Goal: Task Accomplishment & Management: Manage account settings

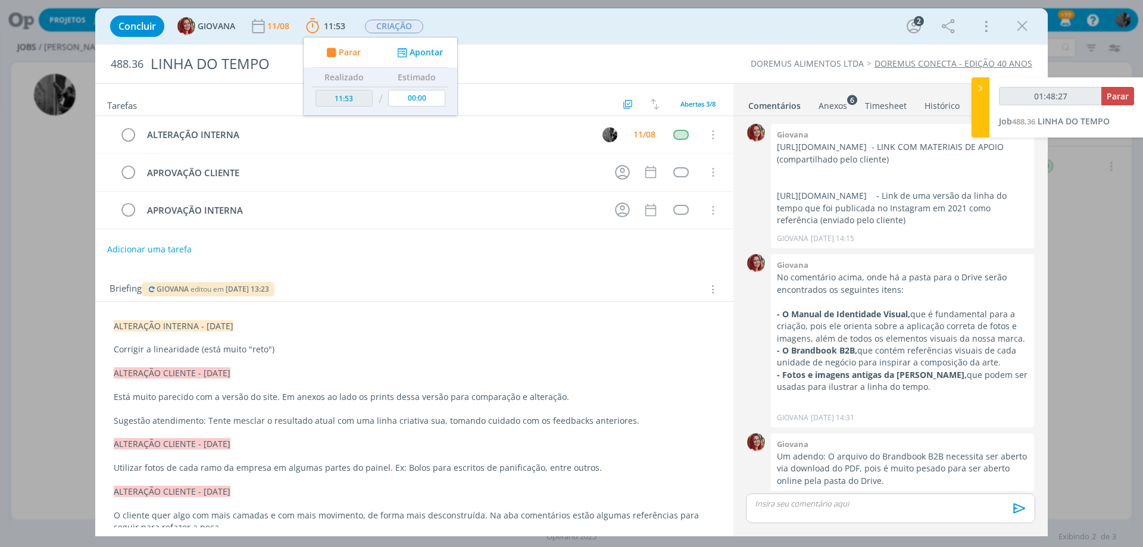
scroll to position [797, 0]
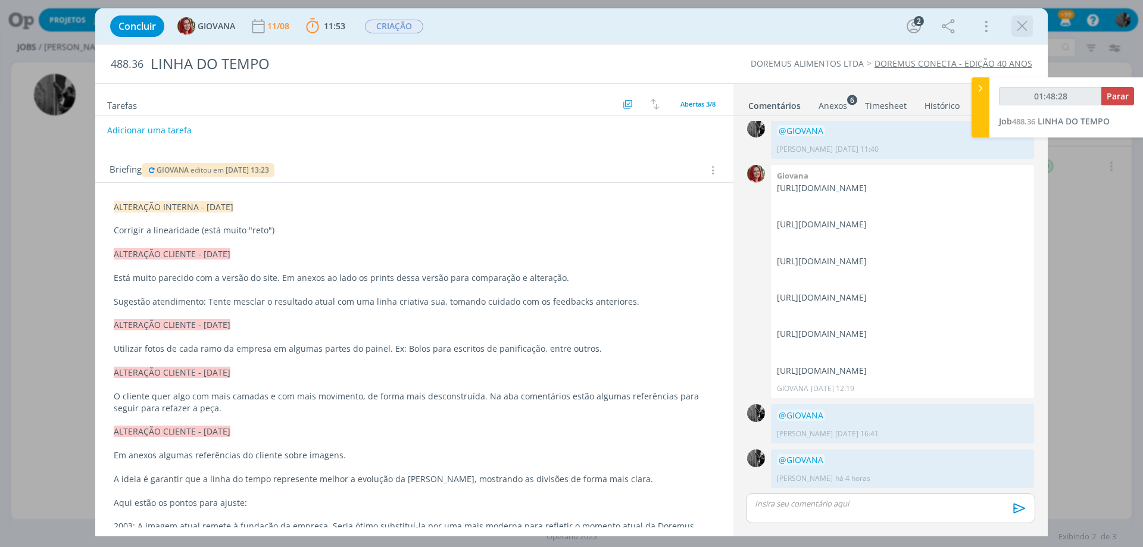
click at [1021, 19] on icon "dialog" at bounding box center [1023, 26] width 18 height 18
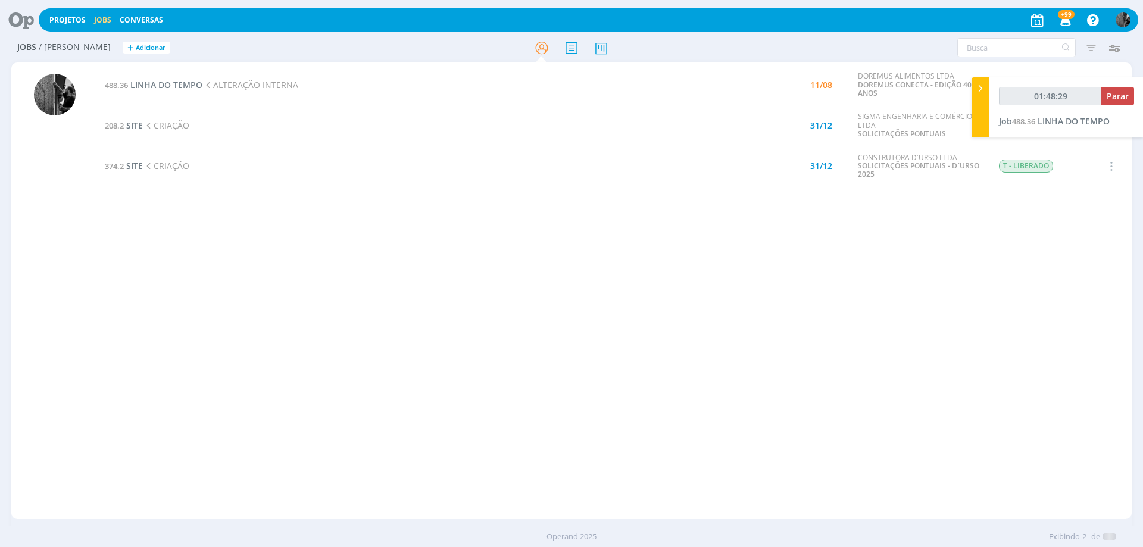
type input "01:48:30"
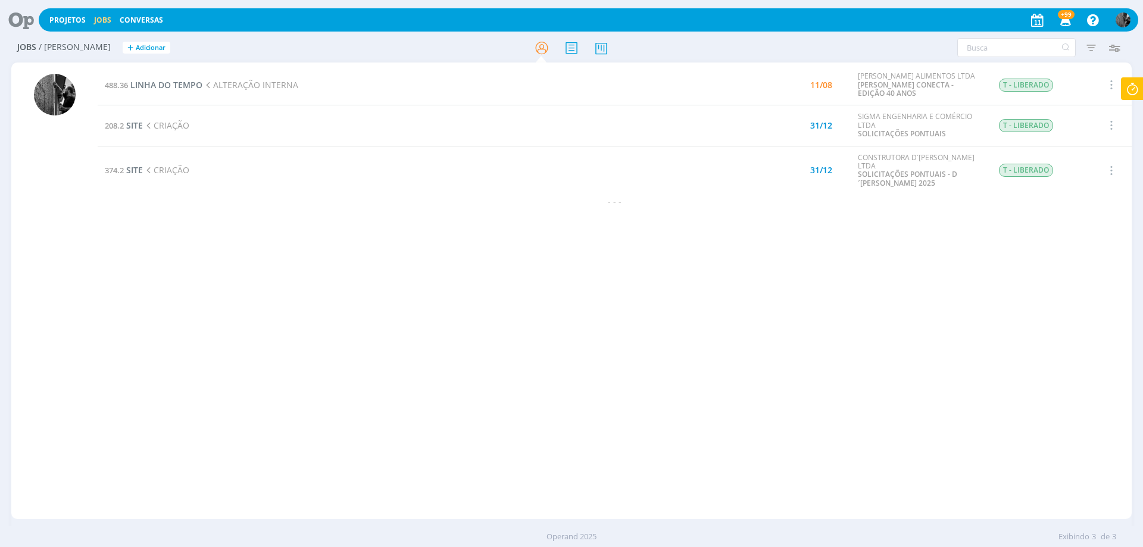
click at [1129, 85] on icon at bounding box center [1132, 88] width 21 height 23
type input "02:06:44"
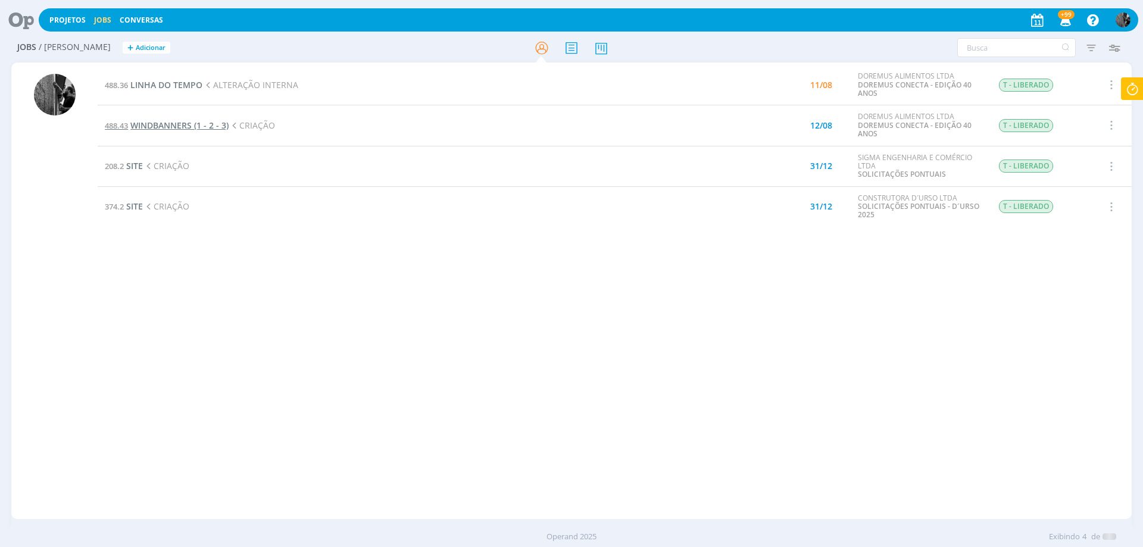
click at [166, 126] on span "WINDBANNERS (1 - 2 - 3)" at bounding box center [179, 125] width 98 height 11
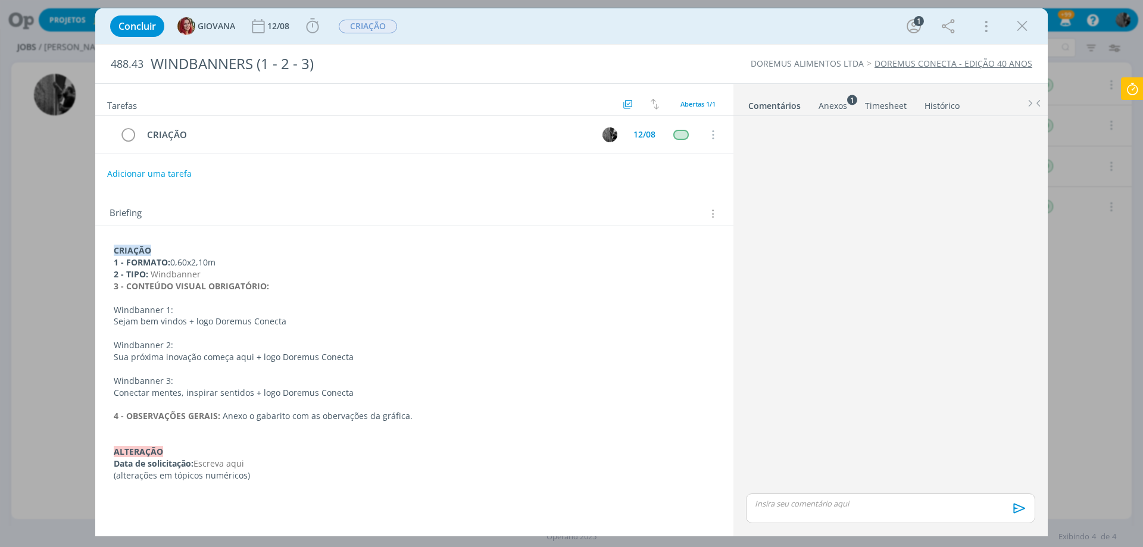
click at [824, 100] on div "Anexos 1" at bounding box center [833, 106] width 29 height 12
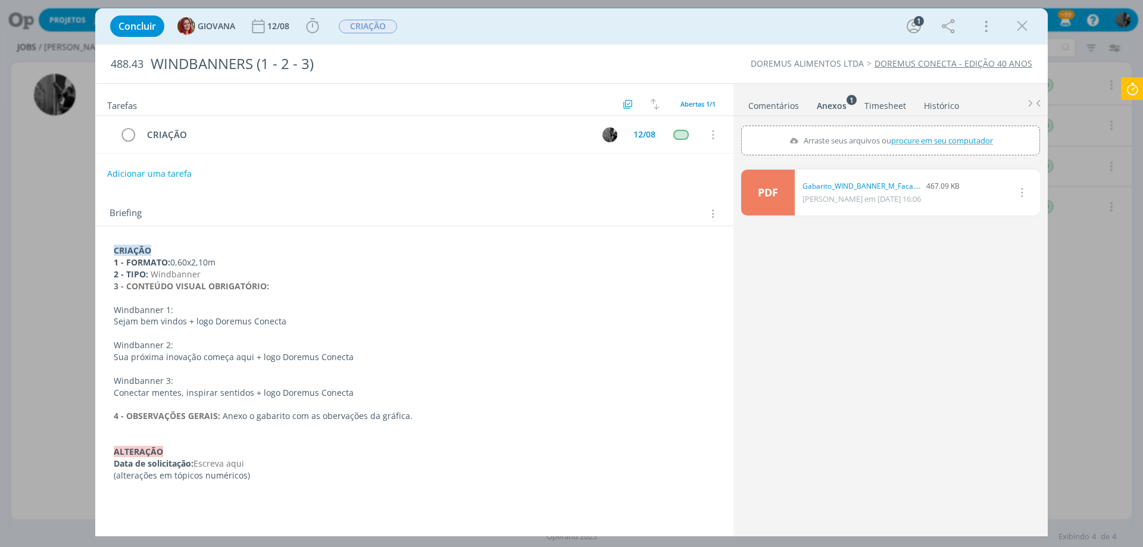
click at [789, 186] on link "PDF" at bounding box center [768, 193] width 54 height 46
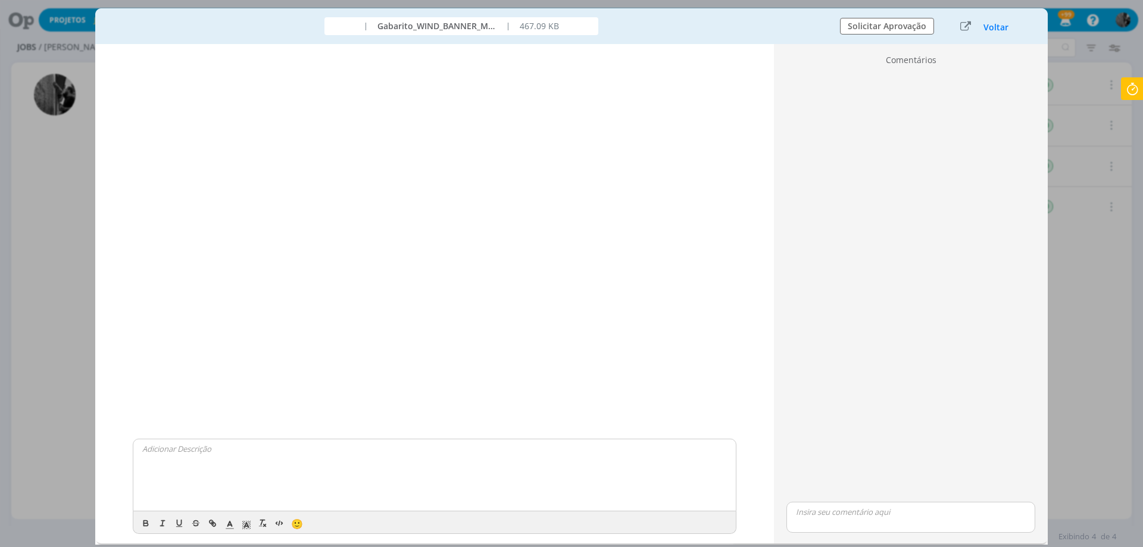
click at [995, 42] on div "| Gabarito_WIND_BANNER_M_Faca.pdf | 467.09 KB Solicitar Aprovação Voltar" at bounding box center [571, 26] width 953 height 36
click at [995, 33] on div "Voltar" at bounding box center [986, 26] width 74 height 16
click at [993, 27] on button "Voltar" at bounding box center [996, 28] width 26 height 10
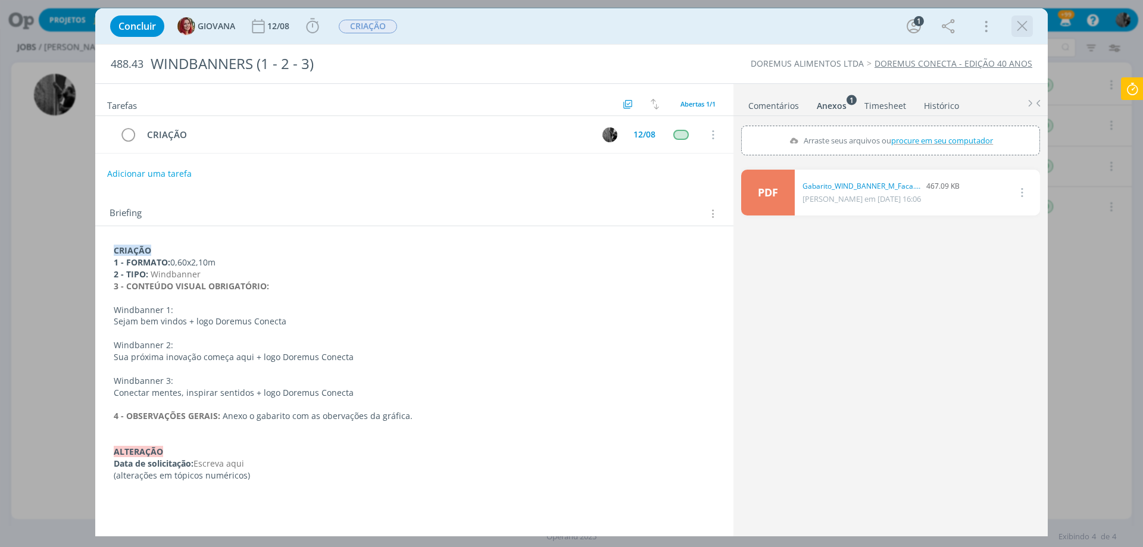
click at [1030, 29] on icon "dialog" at bounding box center [1023, 26] width 18 height 18
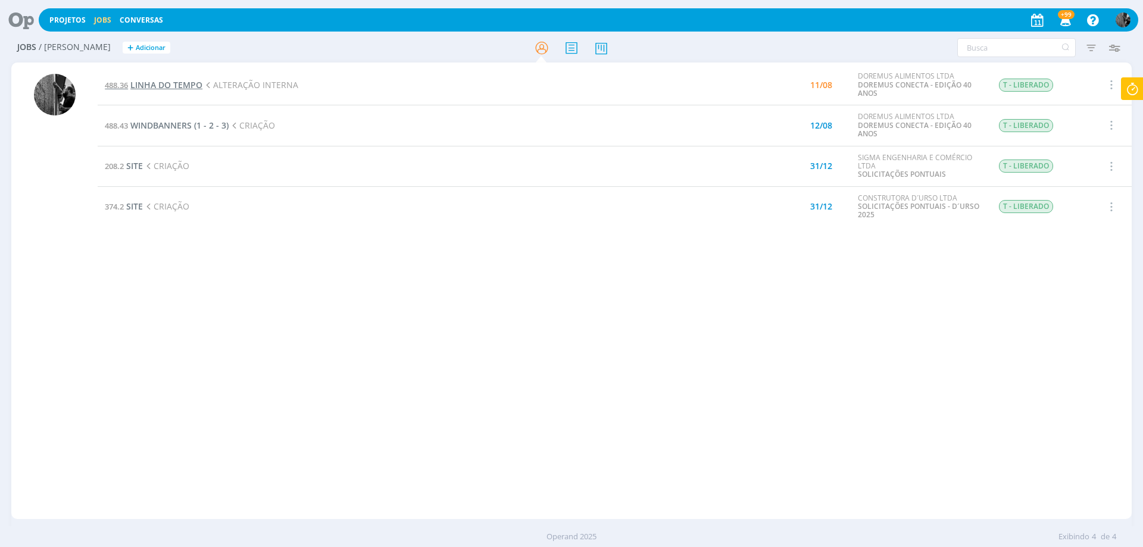
click at [177, 85] on span "LINHA DO TEMPO" at bounding box center [166, 84] width 72 height 11
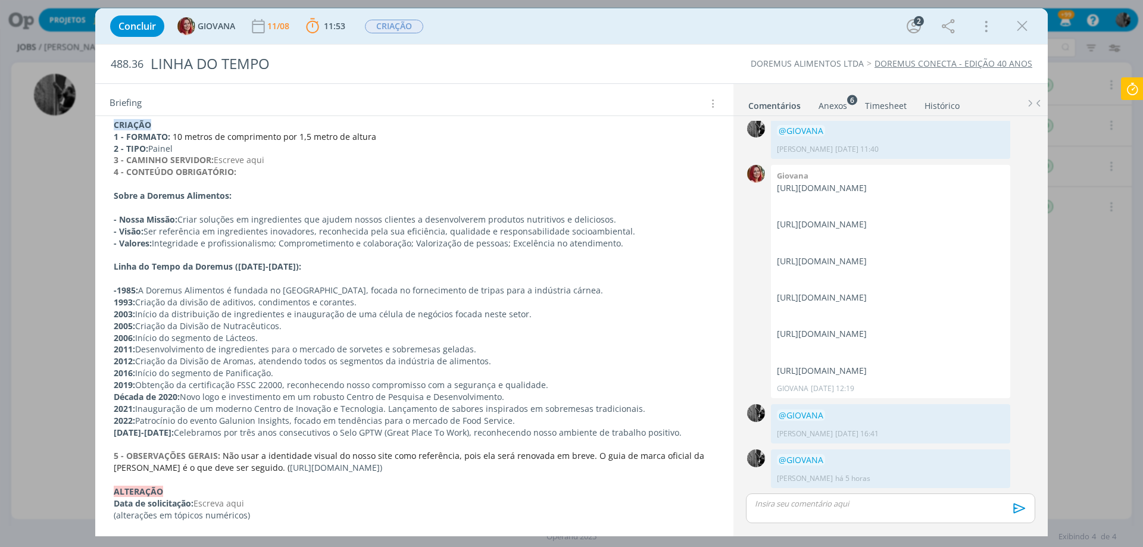
scroll to position [761, 0]
drag, startPoint x: 161, startPoint y: 428, endPoint x: 665, endPoint y: 432, distance: 503.8
click at [665, 432] on p "[DATE]-[DATE]: Celebramos por três anos consecutivos o Selo GPTW (Great Place T…" at bounding box center [414, 430] width 601 height 12
copy p "Celebramos por três anos consecutivos o Selo GPTW (Great Place To Work), reconh…"
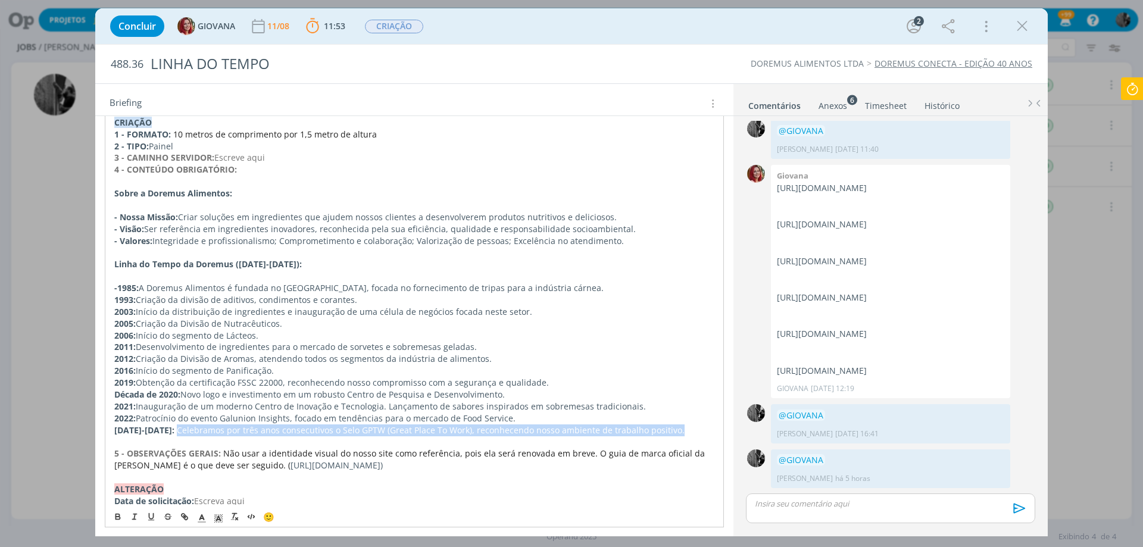
drag, startPoint x: 660, startPoint y: 432, endPoint x: 160, endPoint y: 429, distance: 500.3
click at [160, 429] on p "[DATE]-[DATE]: Celebramos por três anos consecutivos o Selo GPTW (Great Place T…" at bounding box center [414, 431] width 600 height 12
copy span "Celebramos por três anos consecutivos o Selo GPTW (Great Place To Work), reconh…"
click at [324, 20] on span "11:53" at bounding box center [326, 26] width 44 height 18
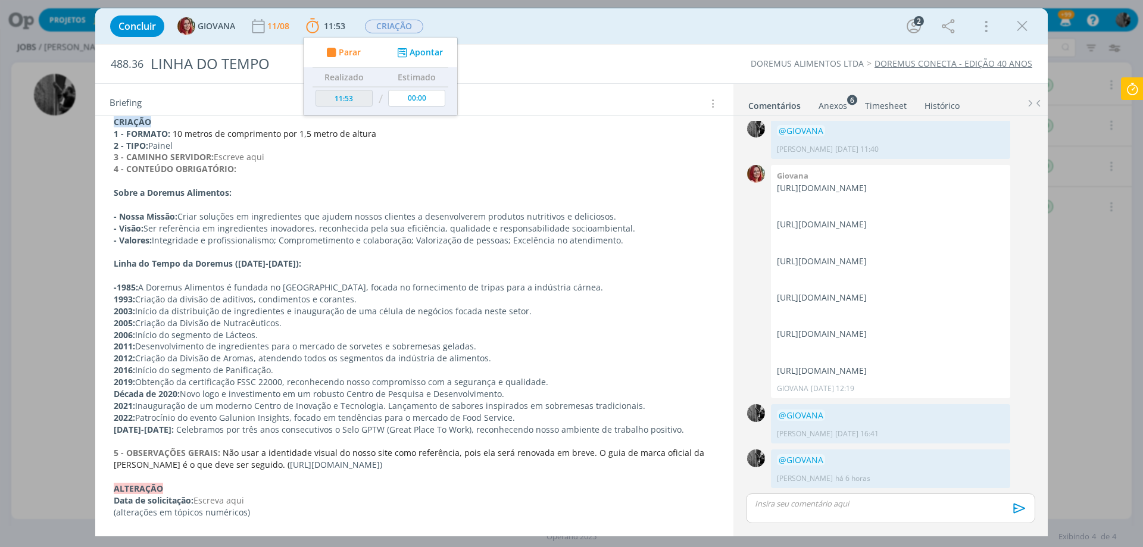
click at [1129, 103] on div "Concluir GIOVANA [DATE] 11:53 Parar Apontar Data * [DATE] Horas * 00:00 Tarefa …" at bounding box center [571, 273] width 1143 height 547
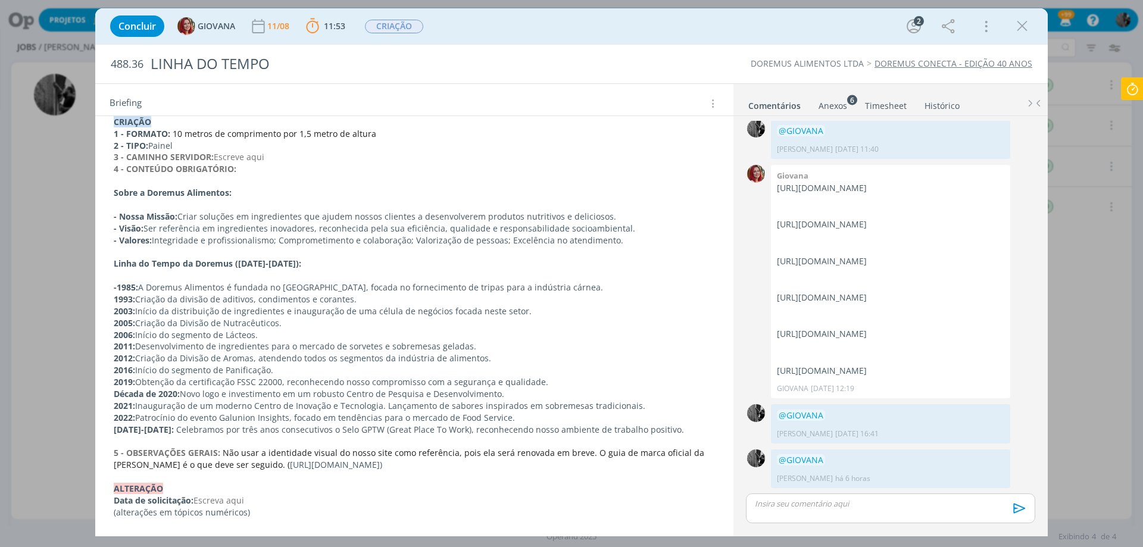
click at [1130, 96] on icon at bounding box center [1132, 88] width 21 height 23
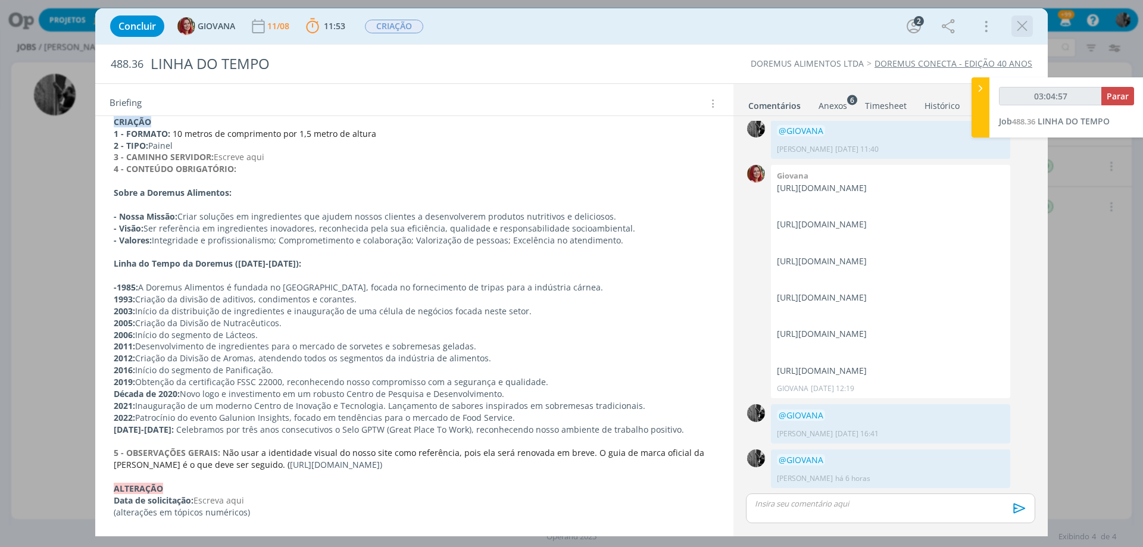
click at [1026, 26] on icon "dialog" at bounding box center [1023, 26] width 18 height 18
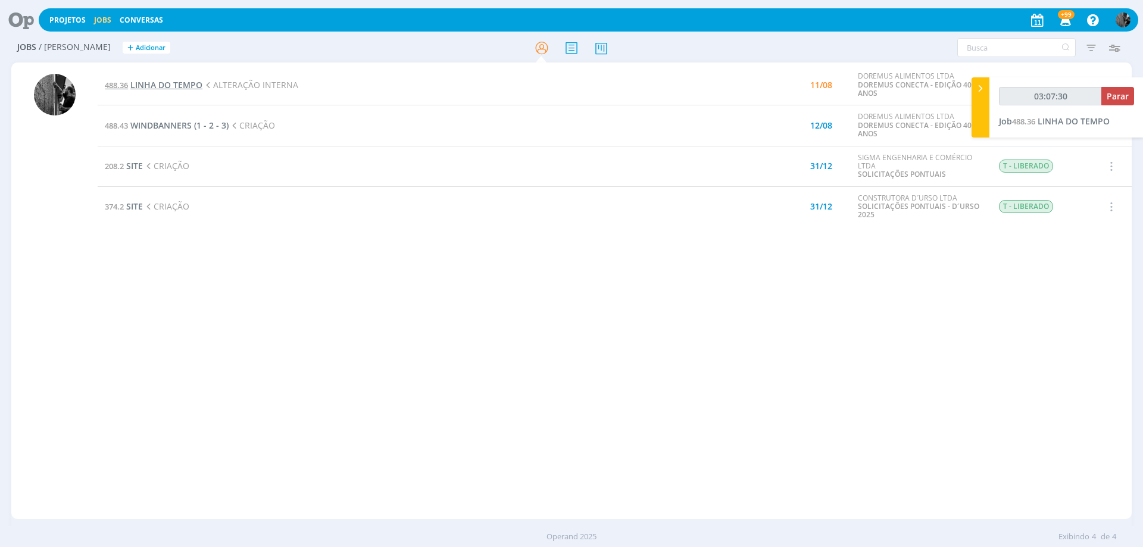
click at [152, 83] on span "LINHA DO TEMPO" at bounding box center [166, 84] width 72 height 11
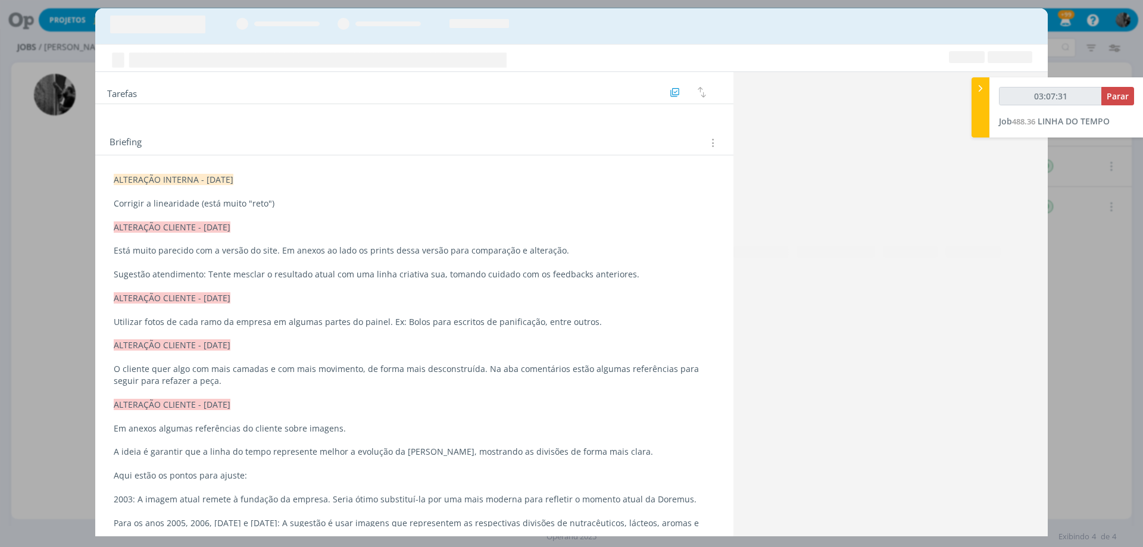
type input "03:07:32"
drag, startPoint x: 1115, startPoint y: 91, endPoint x: 1063, endPoint y: 153, distance: 81.6
click at [1115, 91] on span "Parar" at bounding box center [1118, 96] width 22 height 11
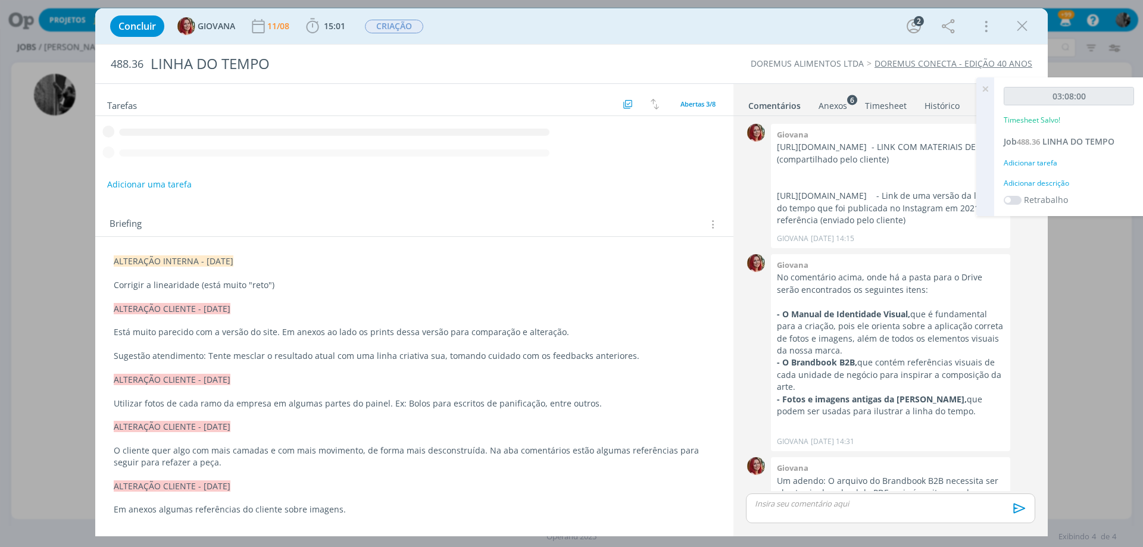
scroll to position [858, 0]
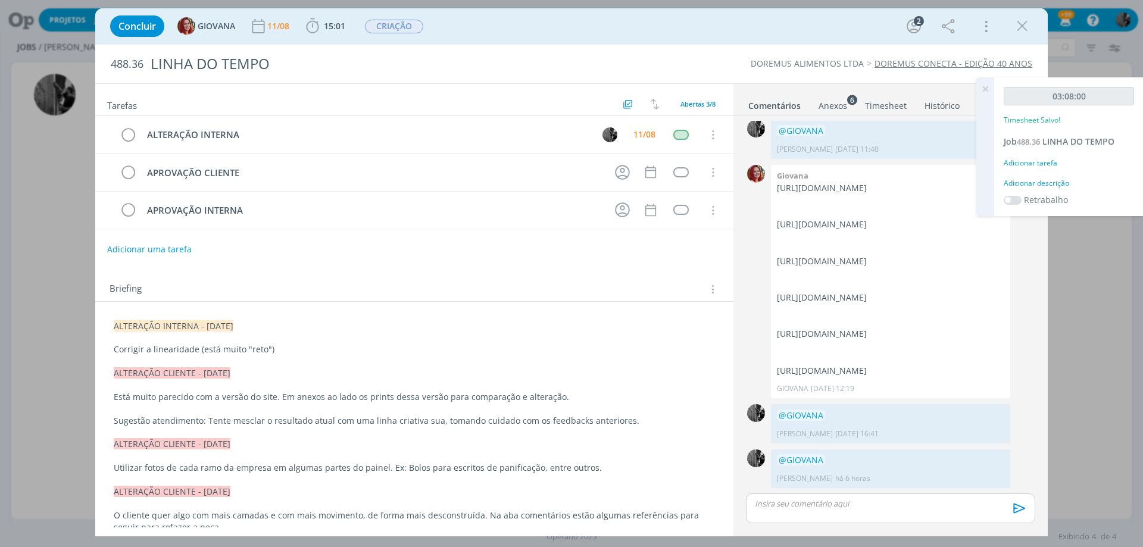
click at [825, 512] on div "dialog" at bounding box center [890, 509] width 289 height 30
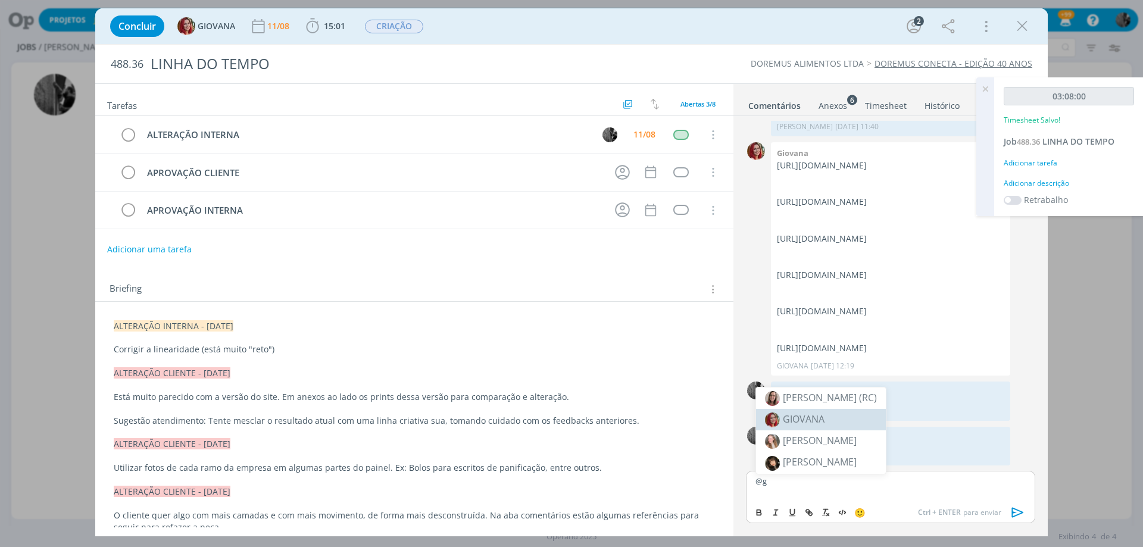
click at [815, 420] on span "GIOVANA" at bounding box center [804, 419] width 42 height 13
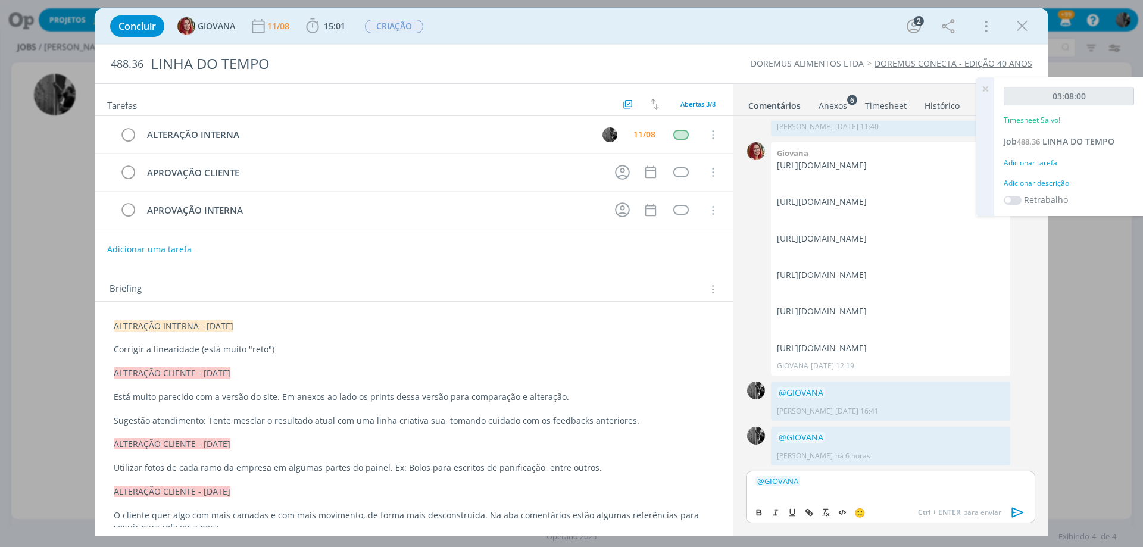
click at [1018, 509] on icon "dialog" at bounding box center [1018, 513] width 18 height 18
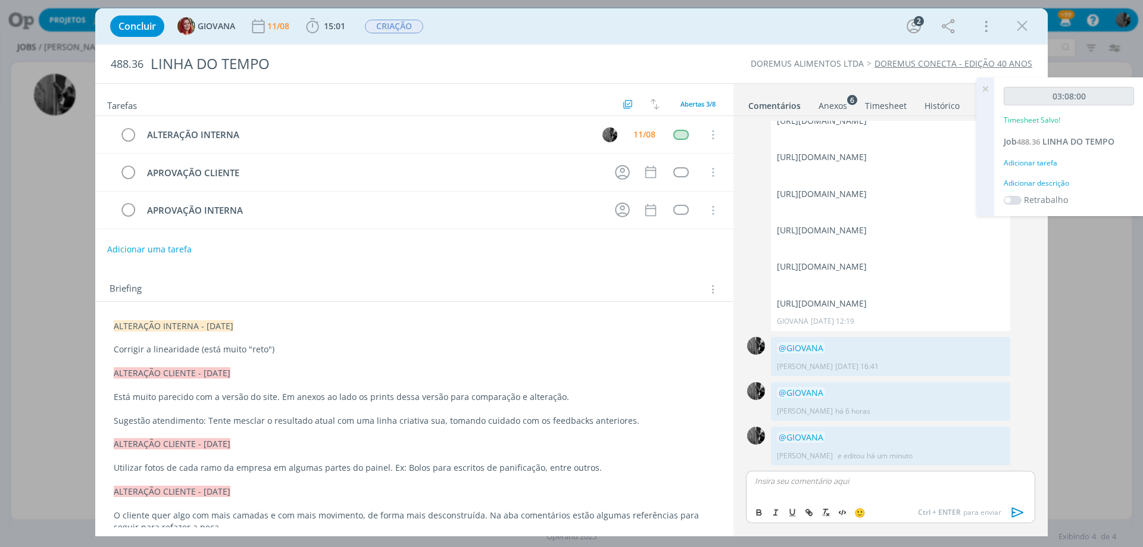
scroll to position [925, 0]
click at [616, 175] on icon "dialog" at bounding box center [622, 172] width 15 height 15
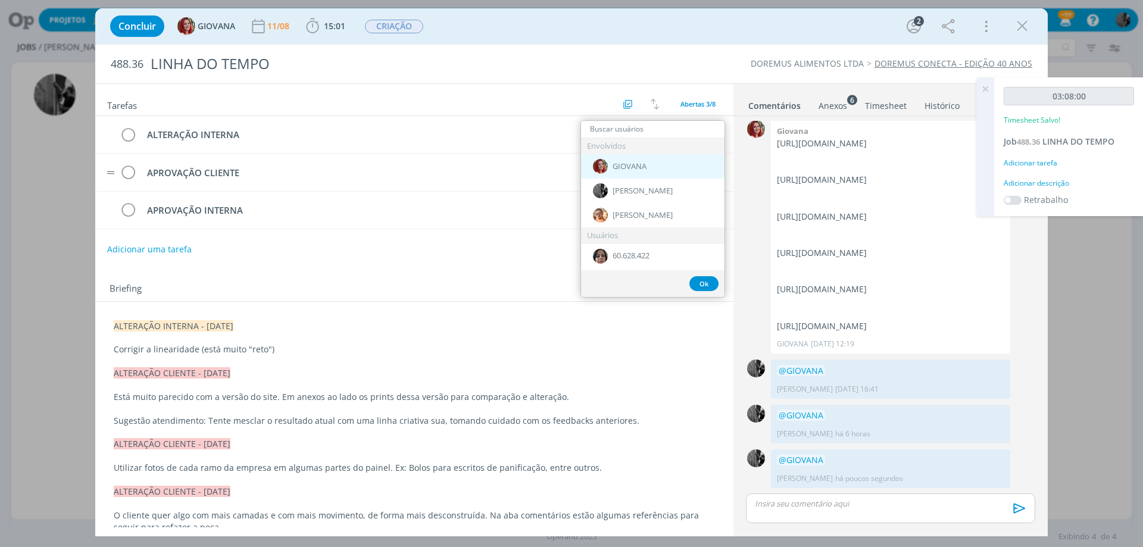
click at [632, 166] on span "GIOVANA" at bounding box center [630, 167] width 34 height 10
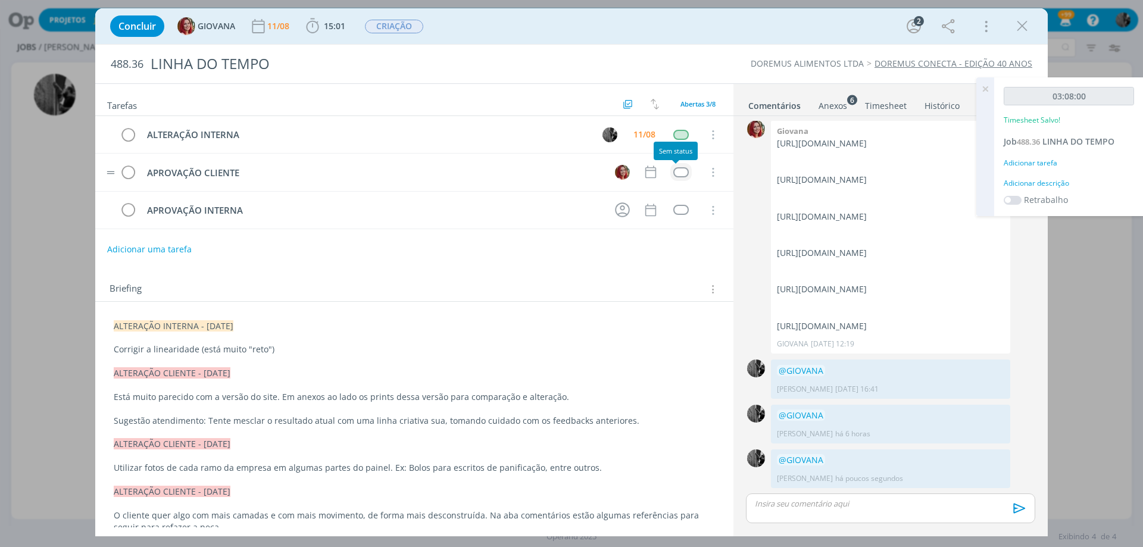
click at [676, 171] on div "dialog" at bounding box center [681, 172] width 15 height 10
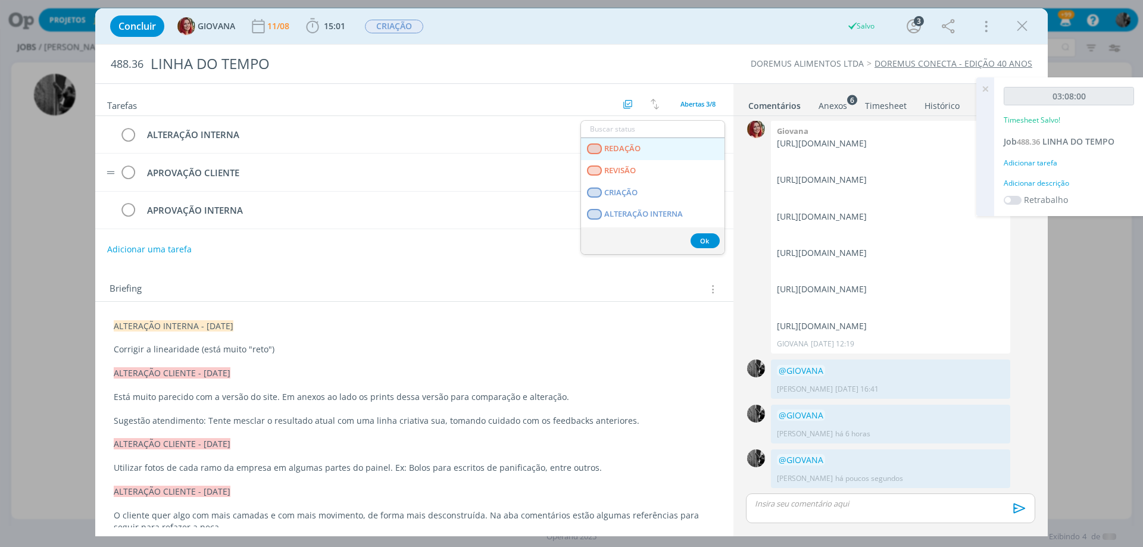
scroll to position [179, 0]
click at [675, 167] on span "APROVAÇÃO INTERNA" at bounding box center [645, 167] width 82 height 10
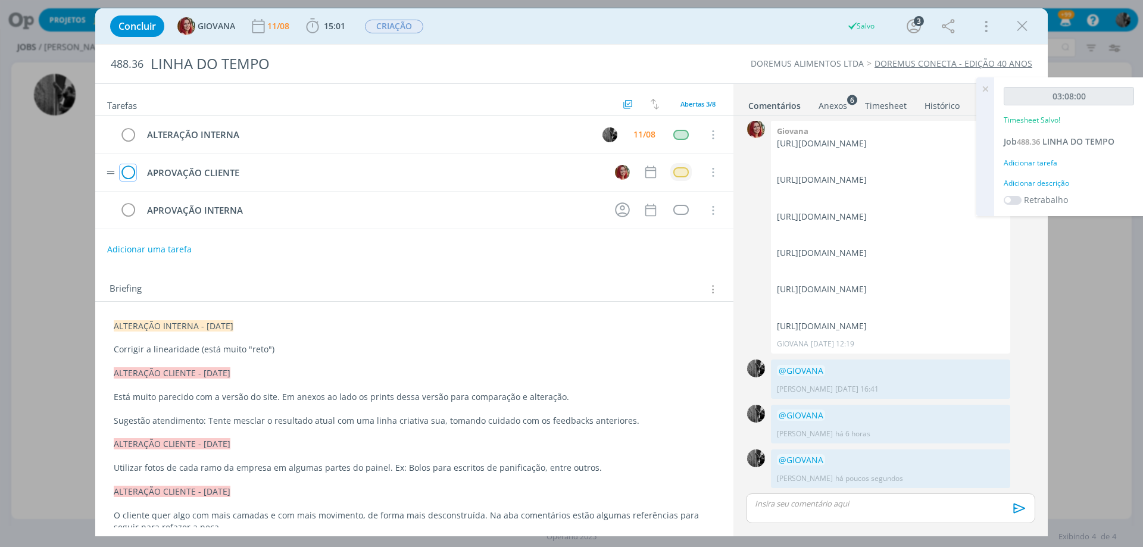
click at [128, 172] on icon "dialog" at bounding box center [128, 173] width 17 height 18
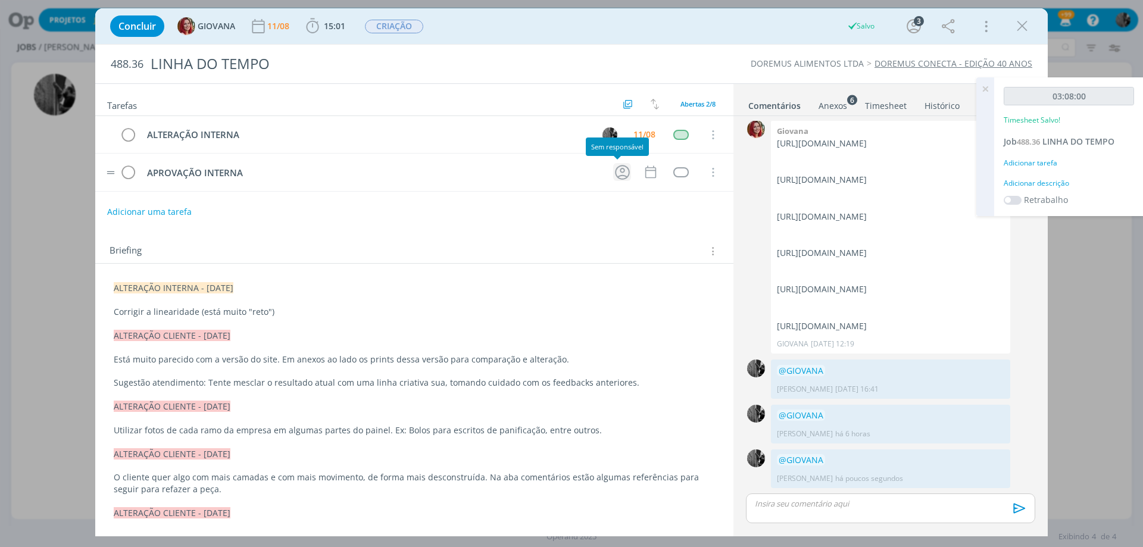
click at [624, 176] on icon "dialog" at bounding box center [622, 172] width 18 height 18
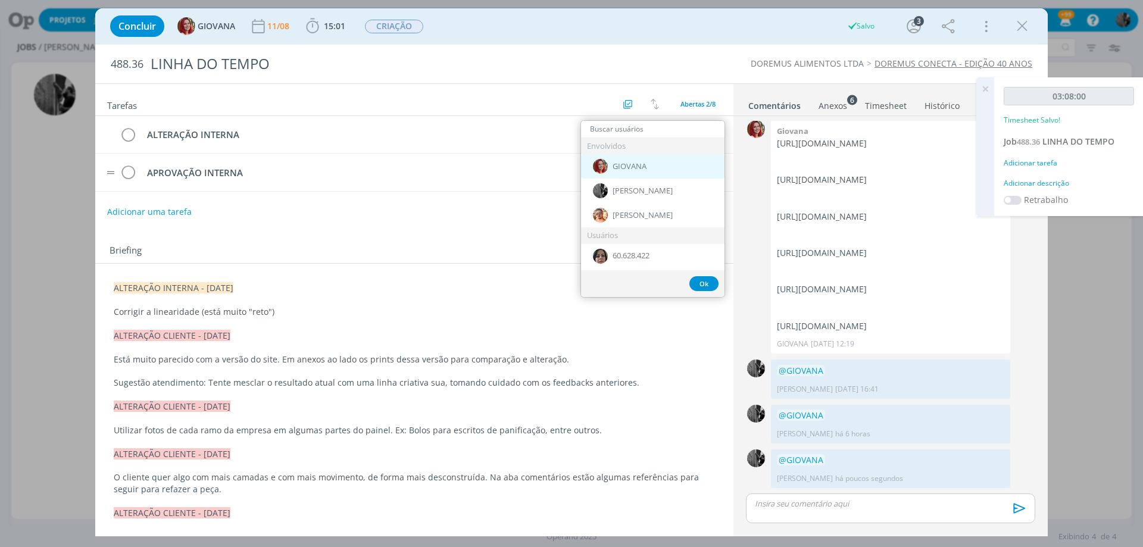
click at [638, 170] on span "GIOVANA" at bounding box center [630, 167] width 34 height 10
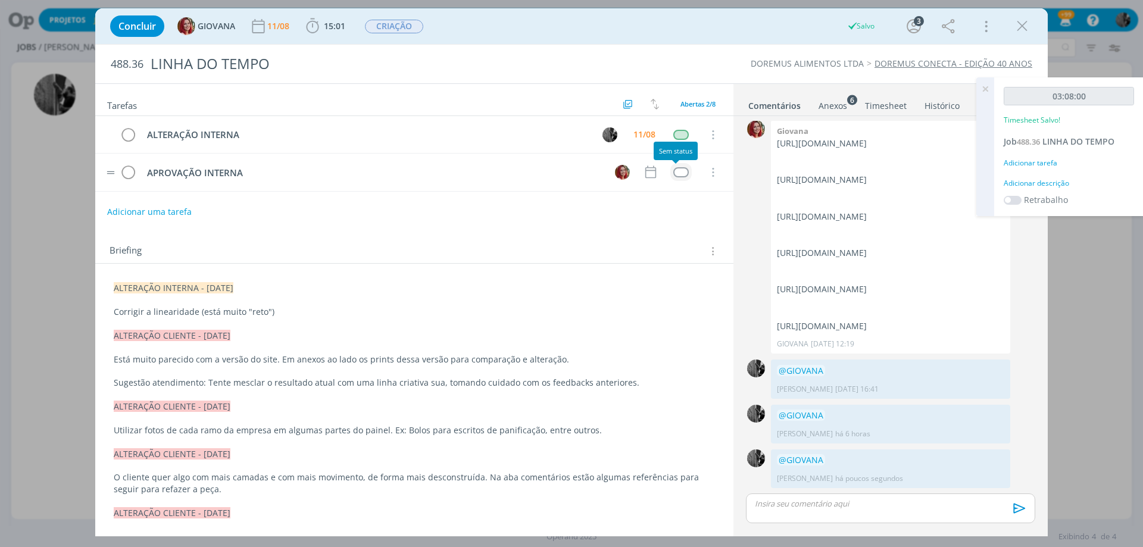
click at [677, 173] on div "dialog" at bounding box center [681, 172] width 15 height 10
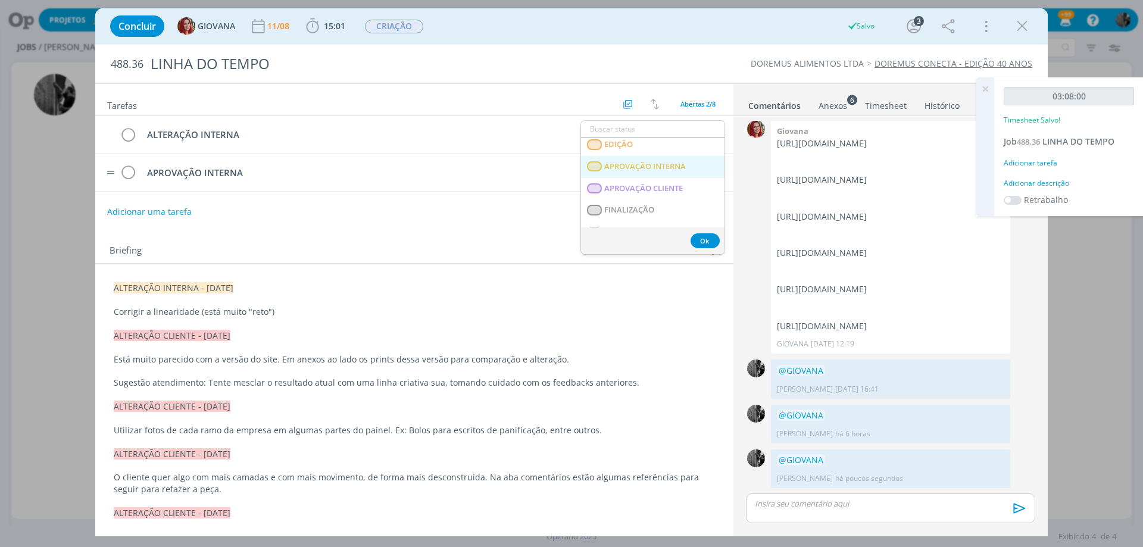
click at [656, 173] on INTERNA "APROVAÇÃO INTERNA" at bounding box center [653, 167] width 144 height 22
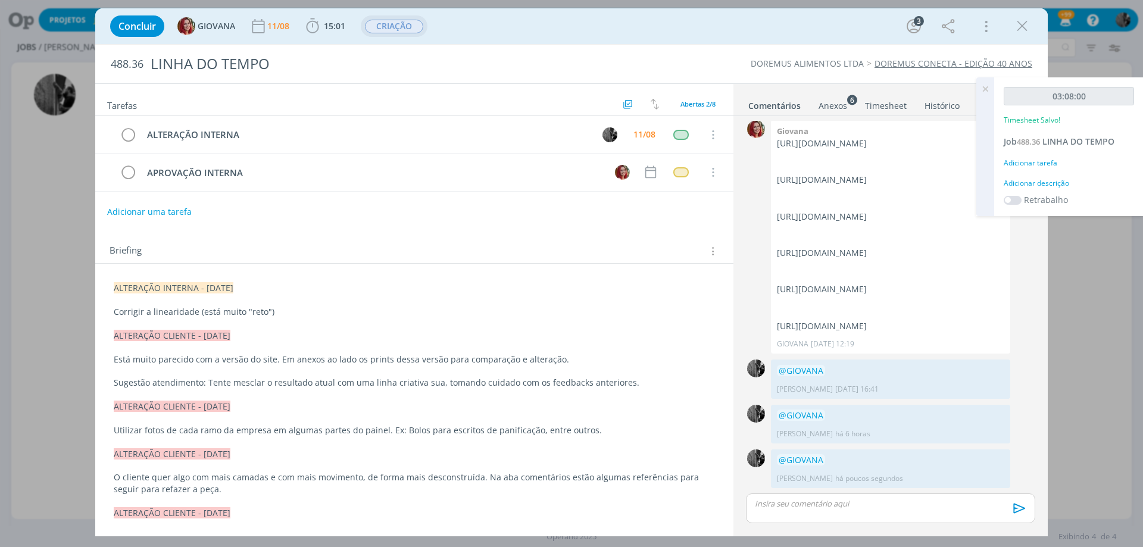
click at [391, 26] on span "CRIAÇÃO" at bounding box center [394, 27] width 58 height 14
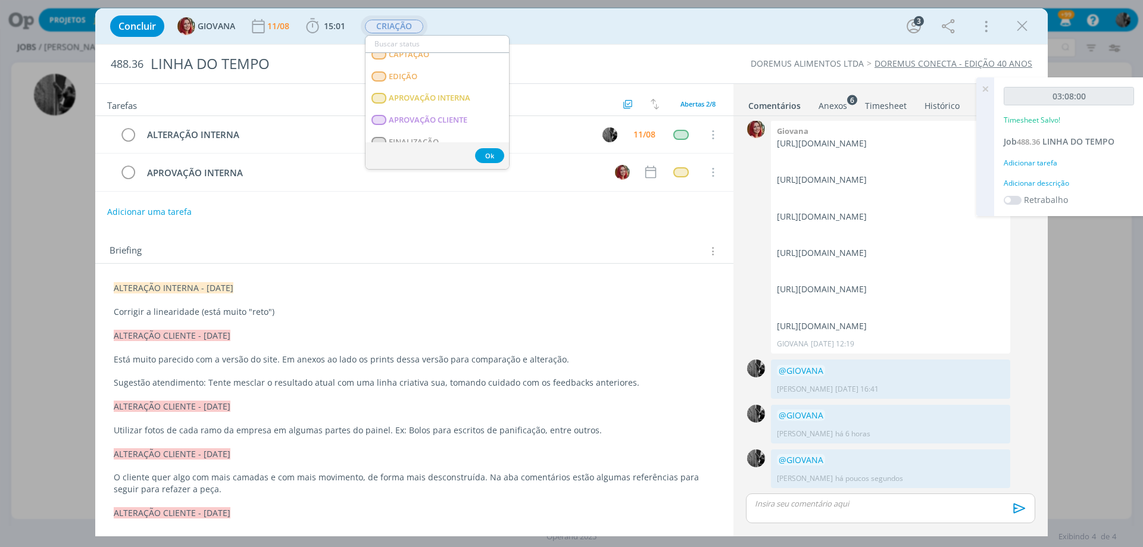
scroll to position [119, 0]
click at [438, 121] on span "APROVAÇÃO INTERNA" at bounding box center [430, 119] width 82 height 10
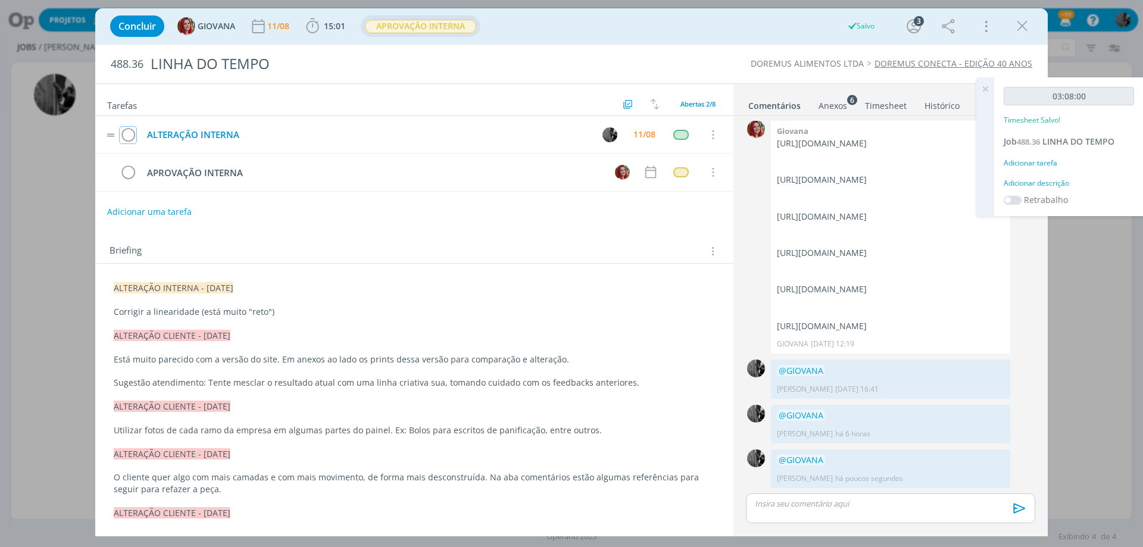
drag, startPoint x: 134, startPoint y: 135, endPoint x: 144, endPoint y: 129, distance: 11.7
click at [133, 134] on icon "dialog" at bounding box center [128, 135] width 17 height 18
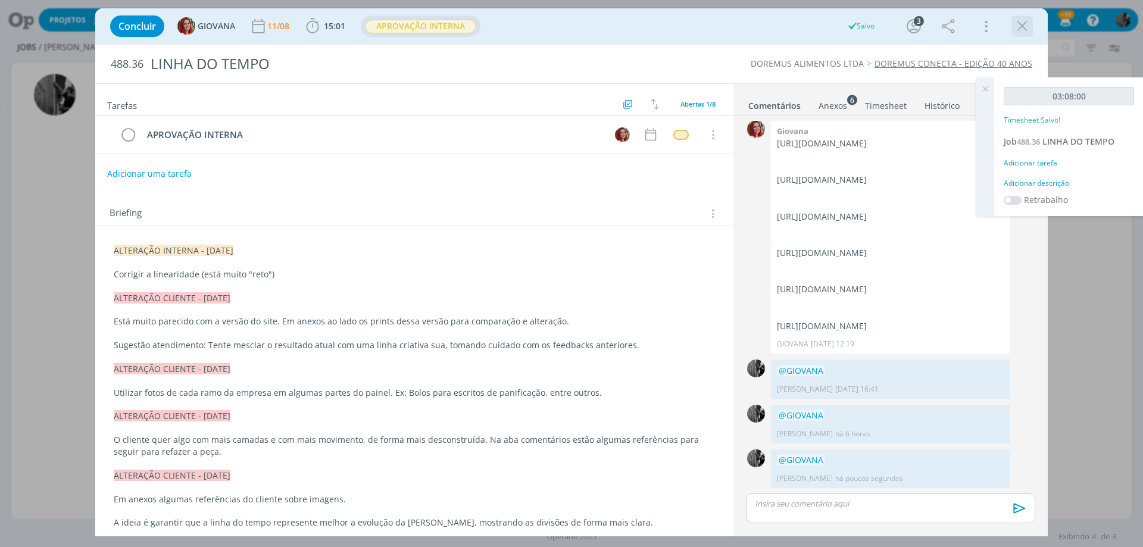
drag, startPoint x: 1023, startPoint y: 24, endPoint x: 191, endPoint y: 42, distance: 832.2
click at [1023, 24] on icon "dialog" at bounding box center [1023, 26] width 18 height 18
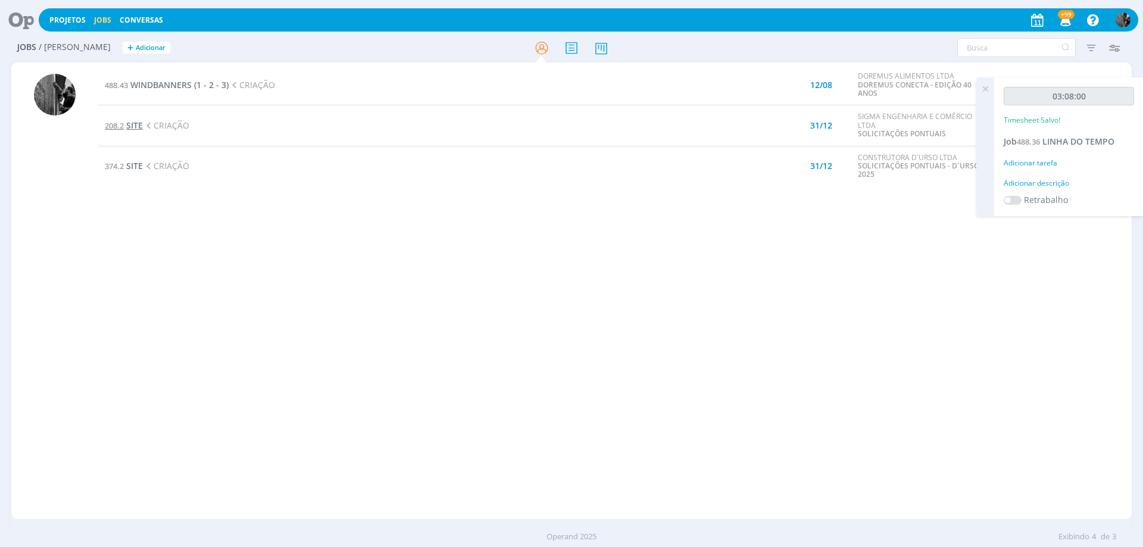
click at [138, 127] on span "SITE" at bounding box center [134, 125] width 17 height 11
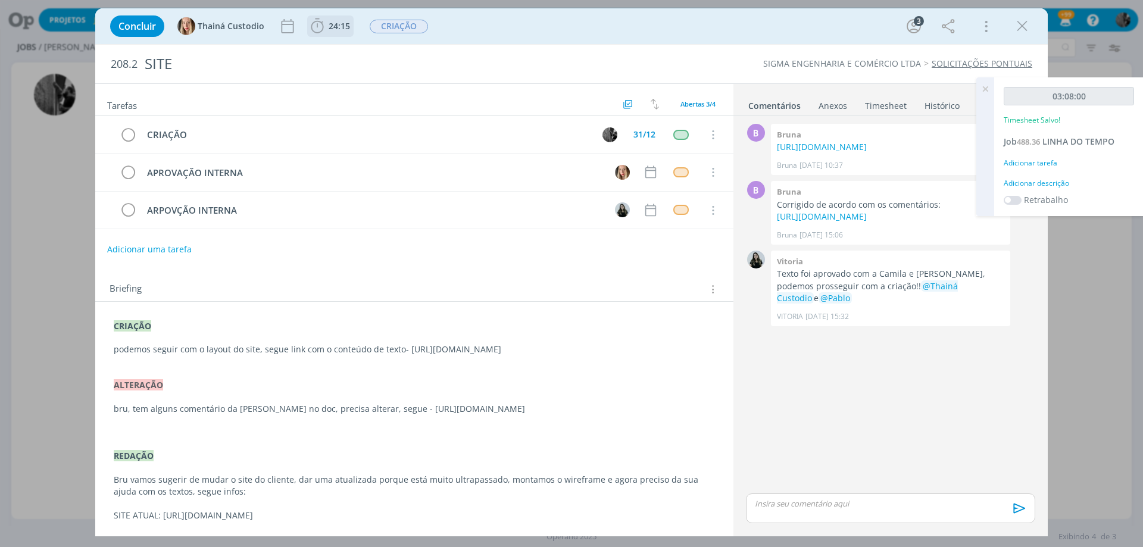
drag, startPoint x: 319, startPoint y: 24, endPoint x: 320, endPoint y: 40, distance: 16.7
click at [319, 24] on icon "dialog" at bounding box center [317, 26] width 18 height 18
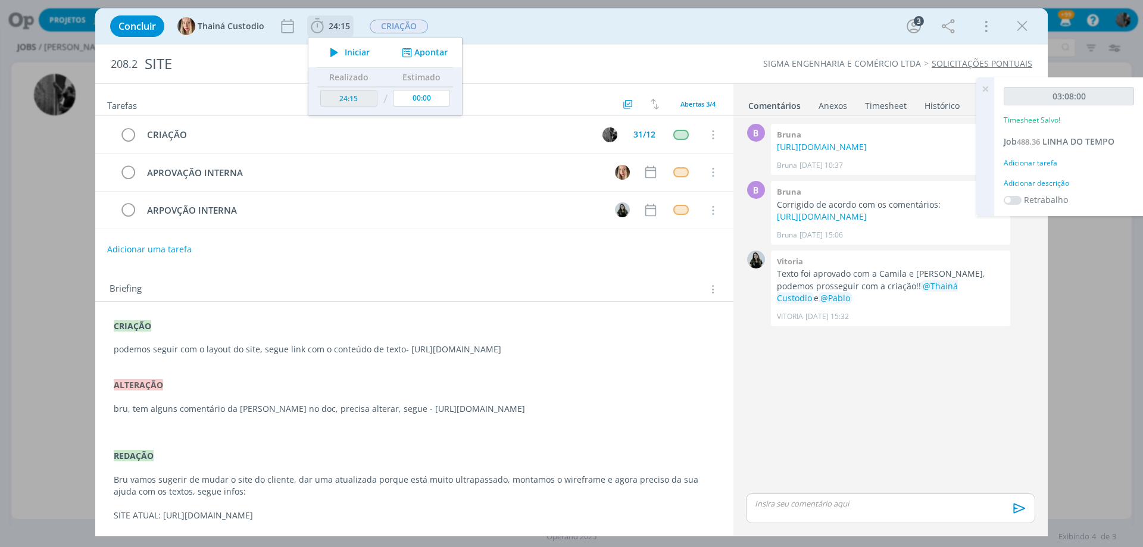
click at [324, 51] on icon "dialog" at bounding box center [334, 52] width 21 height 15
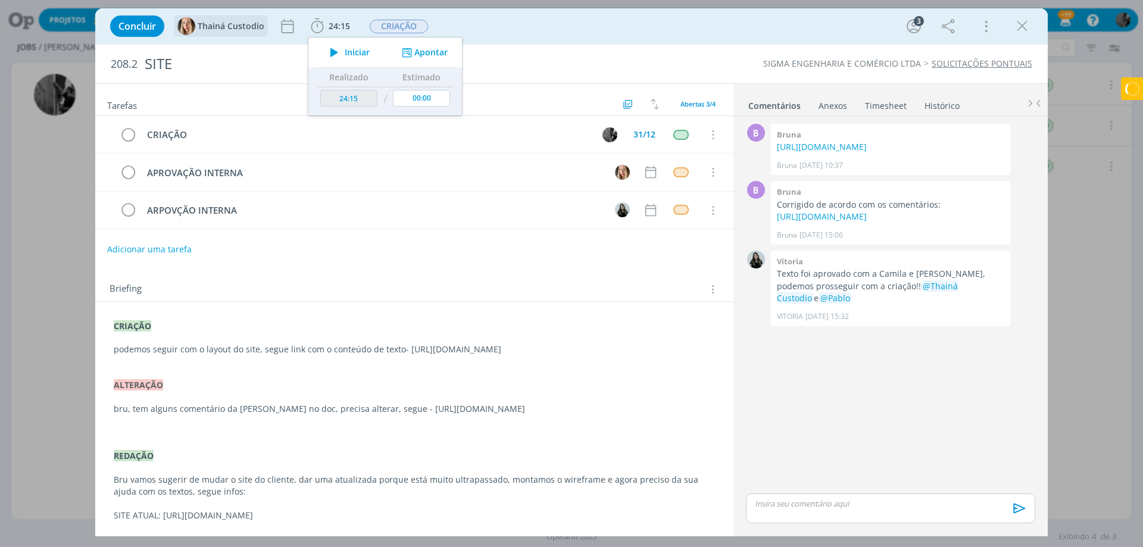
click at [188, 26] on img "dialog" at bounding box center [186, 26] width 18 height 18
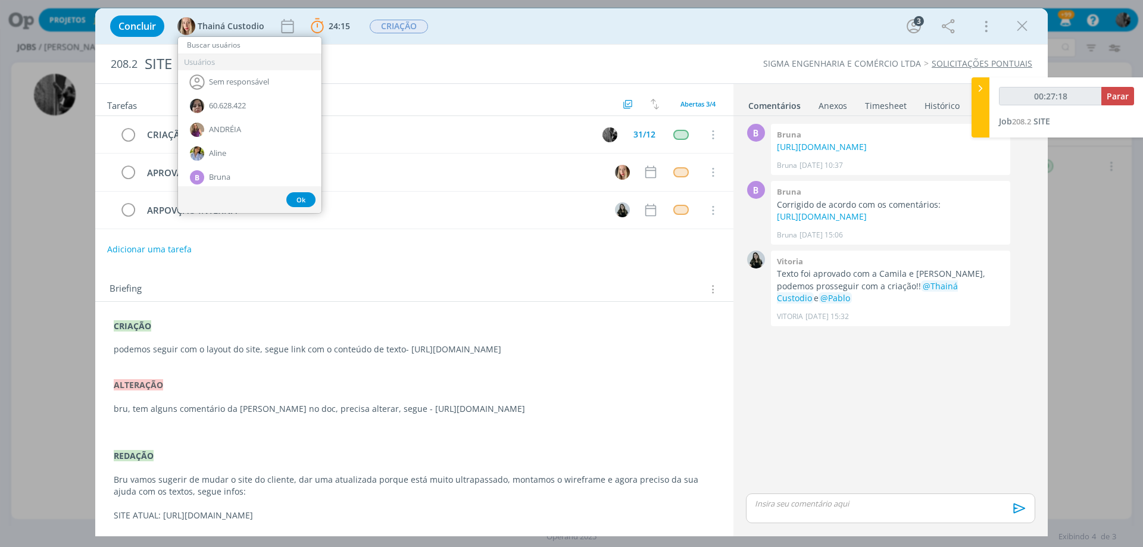
type input "00:28:18"
